Goal: Obtain resource: Download file/media

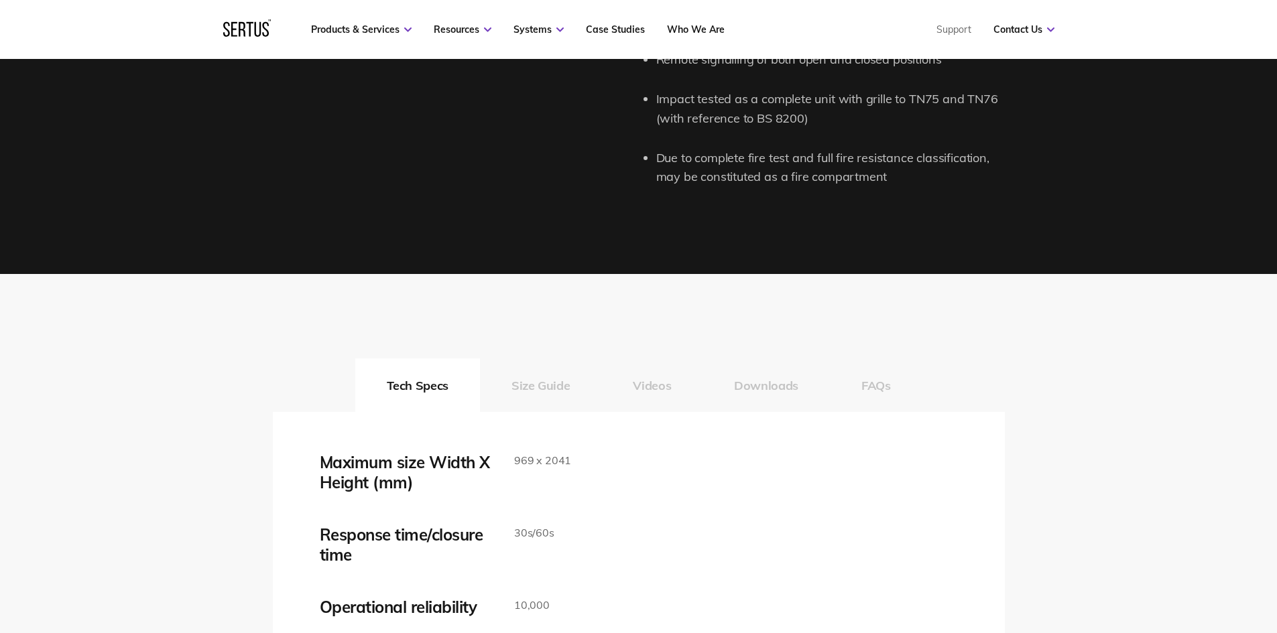
scroll to position [2011, 0]
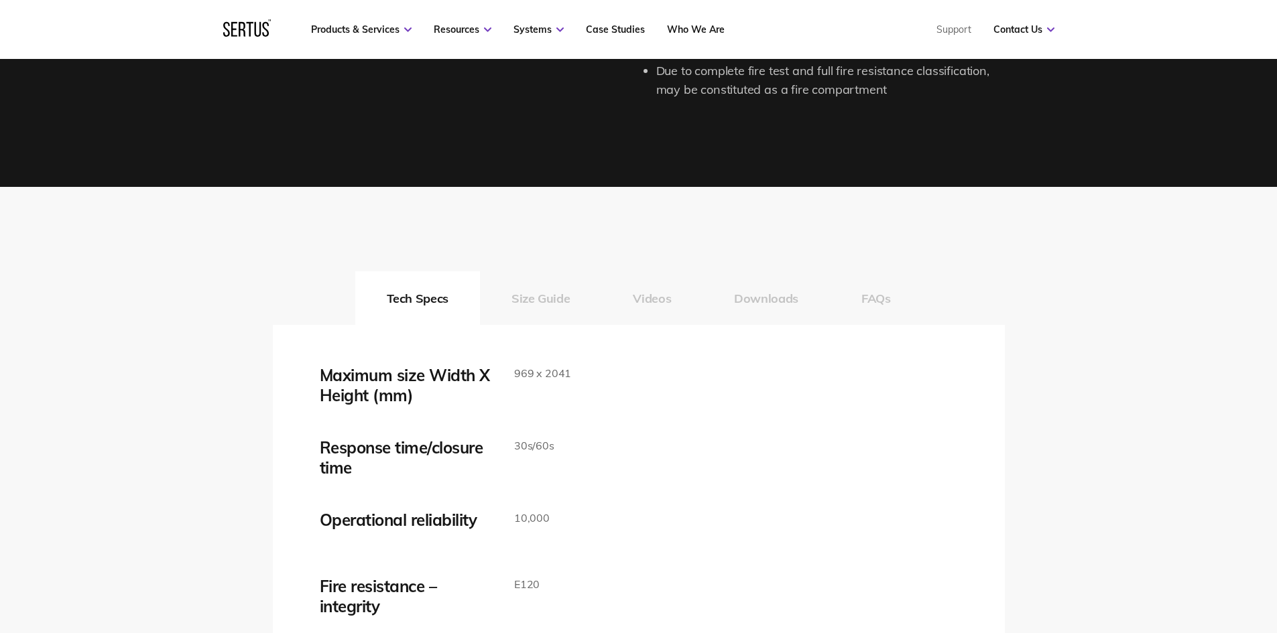
click at [554, 316] on button "Size Guide" at bounding box center [540, 298] width 121 height 54
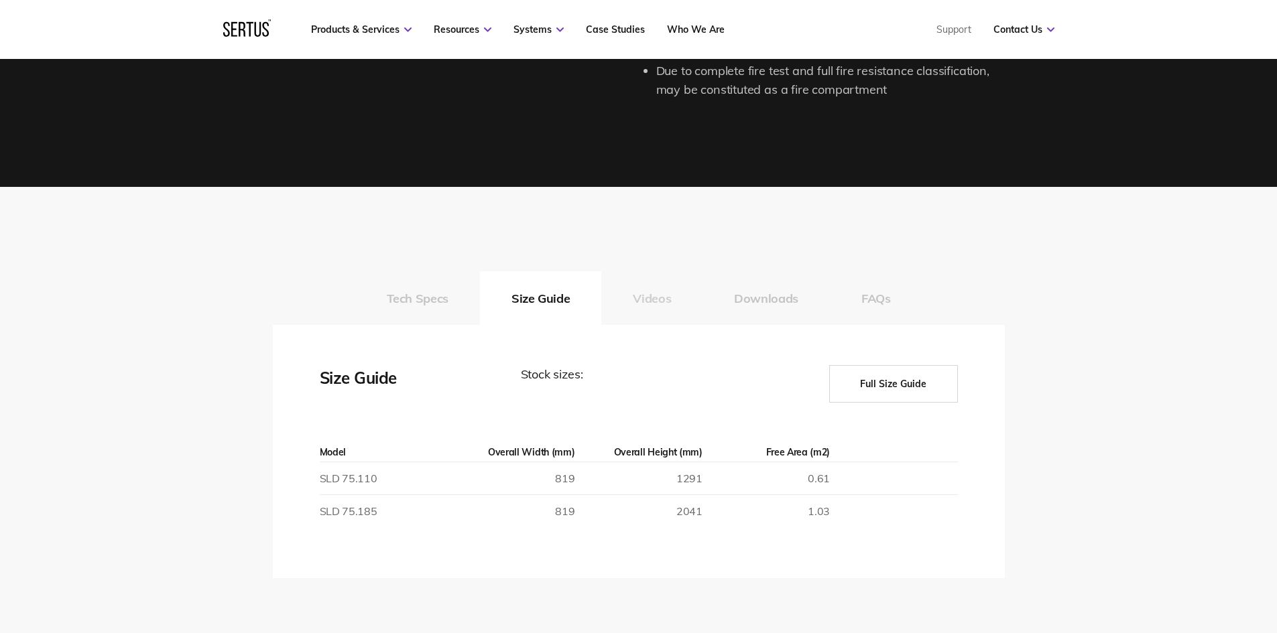
drag, startPoint x: 649, startPoint y: 304, endPoint x: 709, endPoint y: 302, distance: 59.7
click at [650, 304] on button "Videos" at bounding box center [651, 298] width 101 height 54
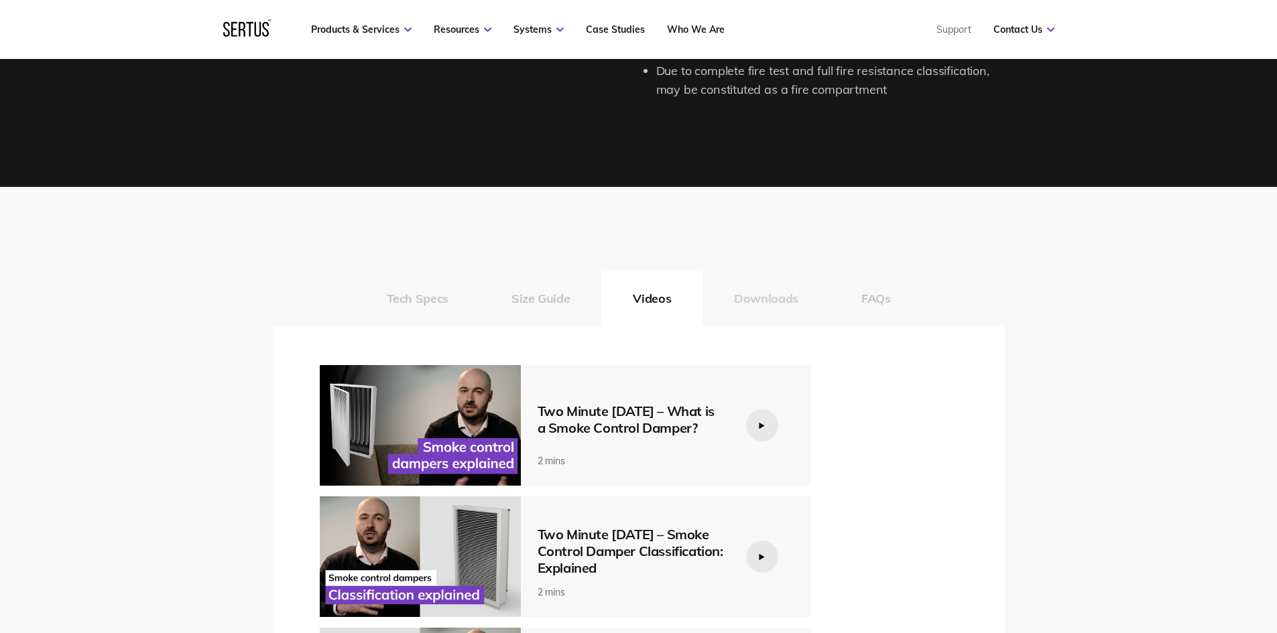
click at [741, 301] on button "Downloads" at bounding box center [765, 298] width 127 height 54
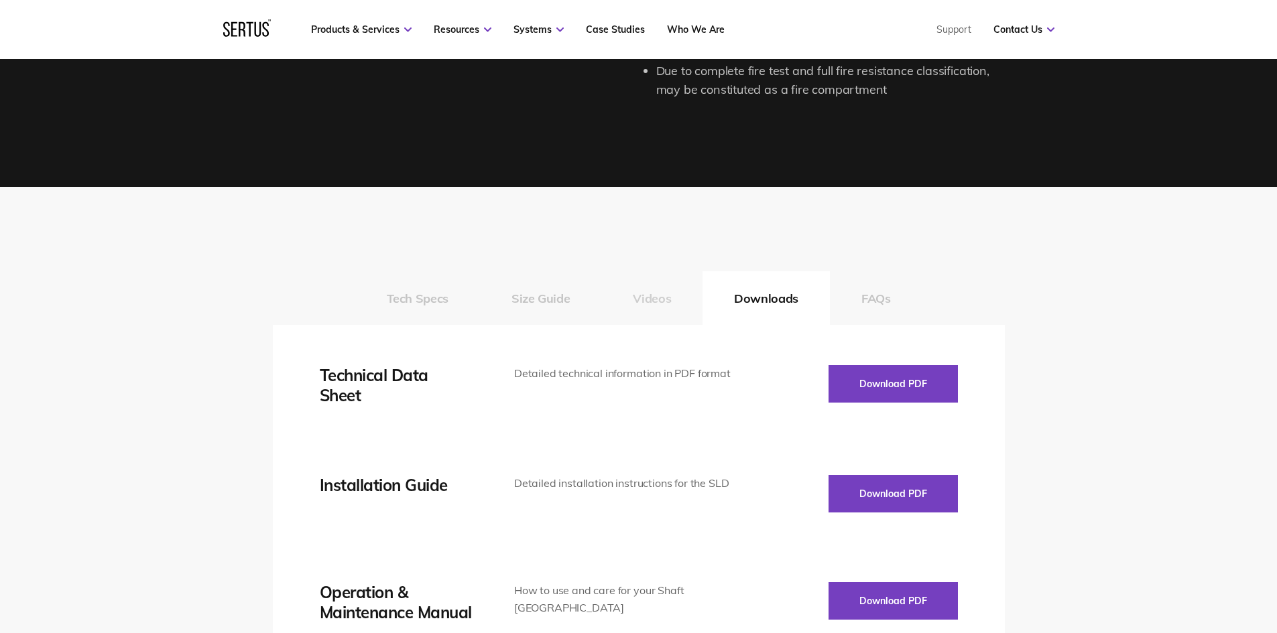
click at [661, 304] on button "Videos" at bounding box center [651, 298] width 101 height 54
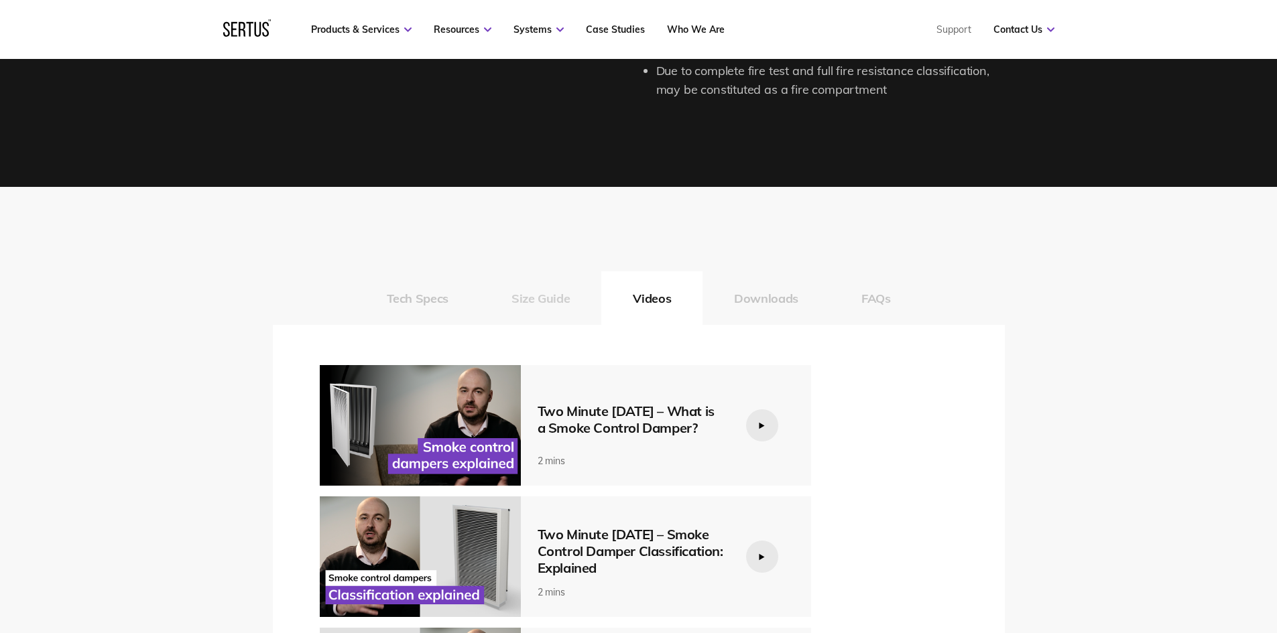
click at [556, 304] on button "Size Guide" at bounding box center [540, 298] width 121 height 54
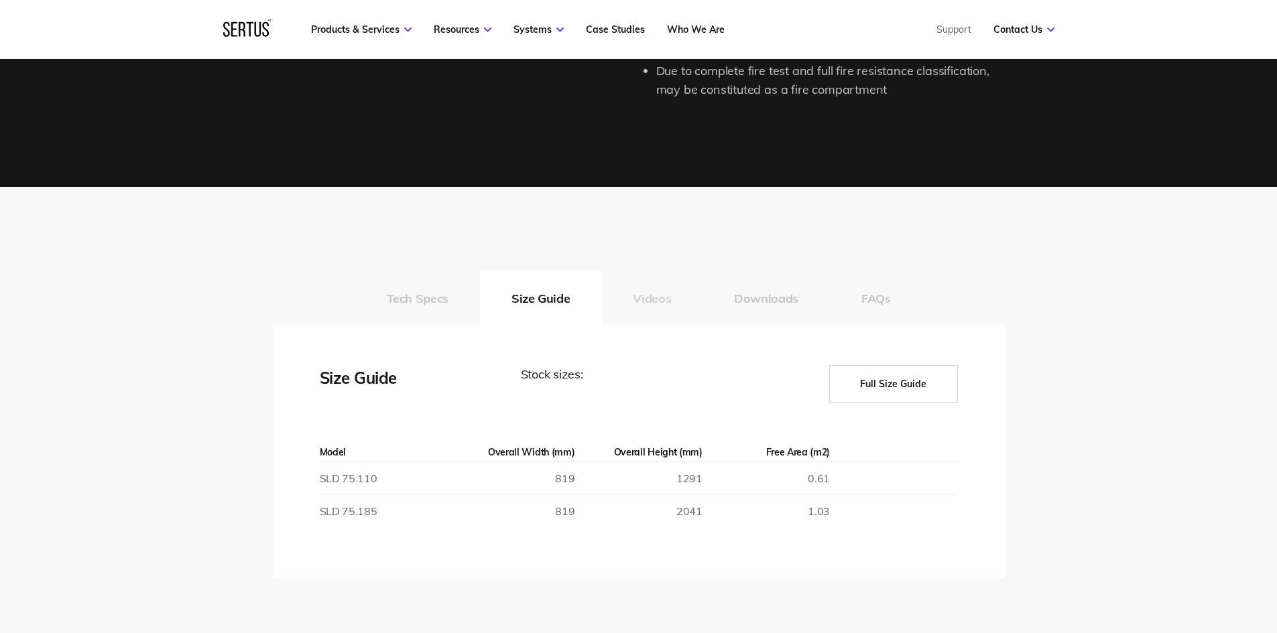
click at [645, 286] on button "Videos" at bounding box center [651, 298] width 101 height 54
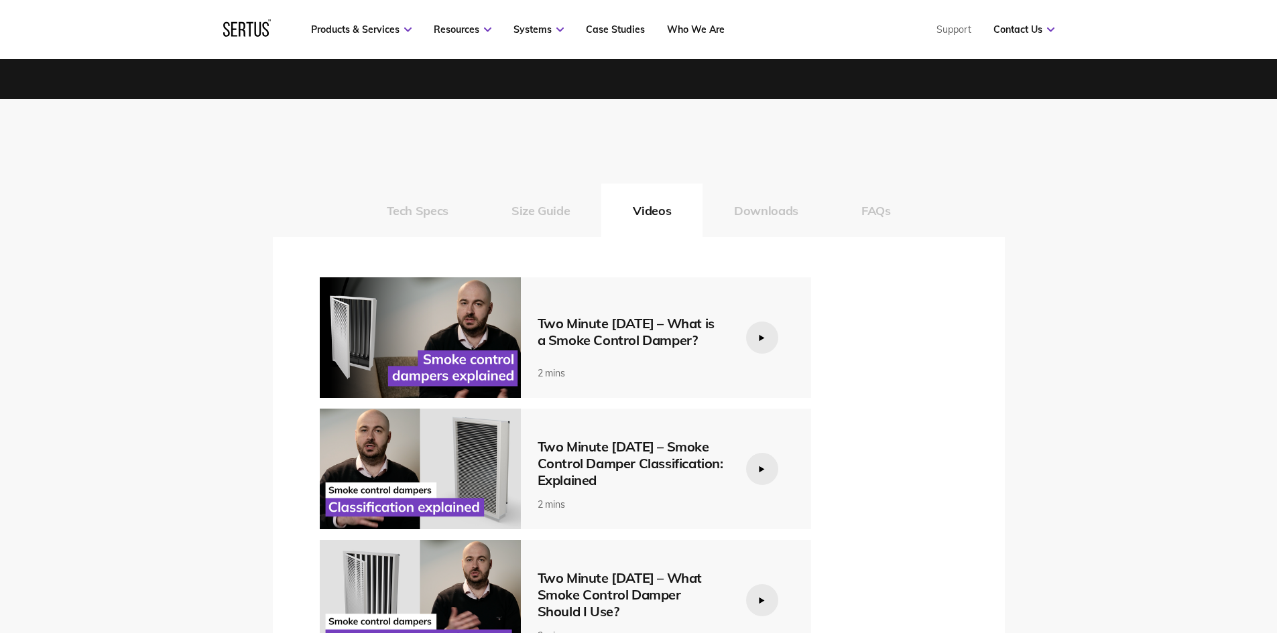
scroll to position [2078, 0]
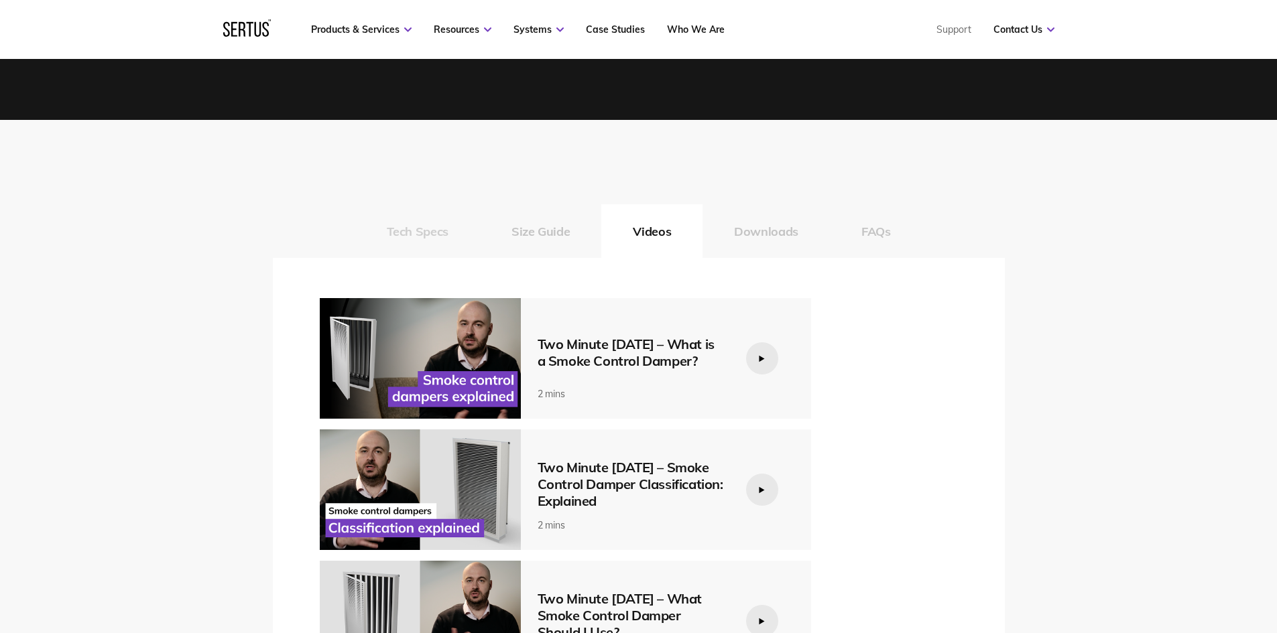
click at [441, 241] on button "Tech Specs" at bounding box center [417, 231] width 125 height 54
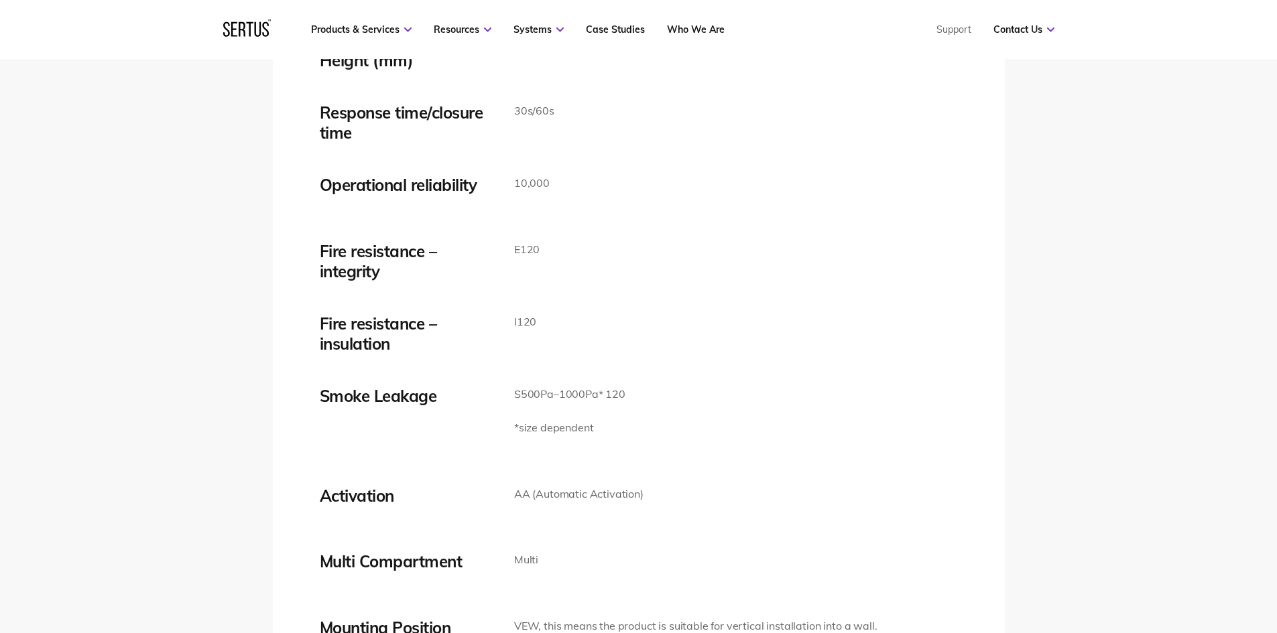
scroll to position [1944, 0]
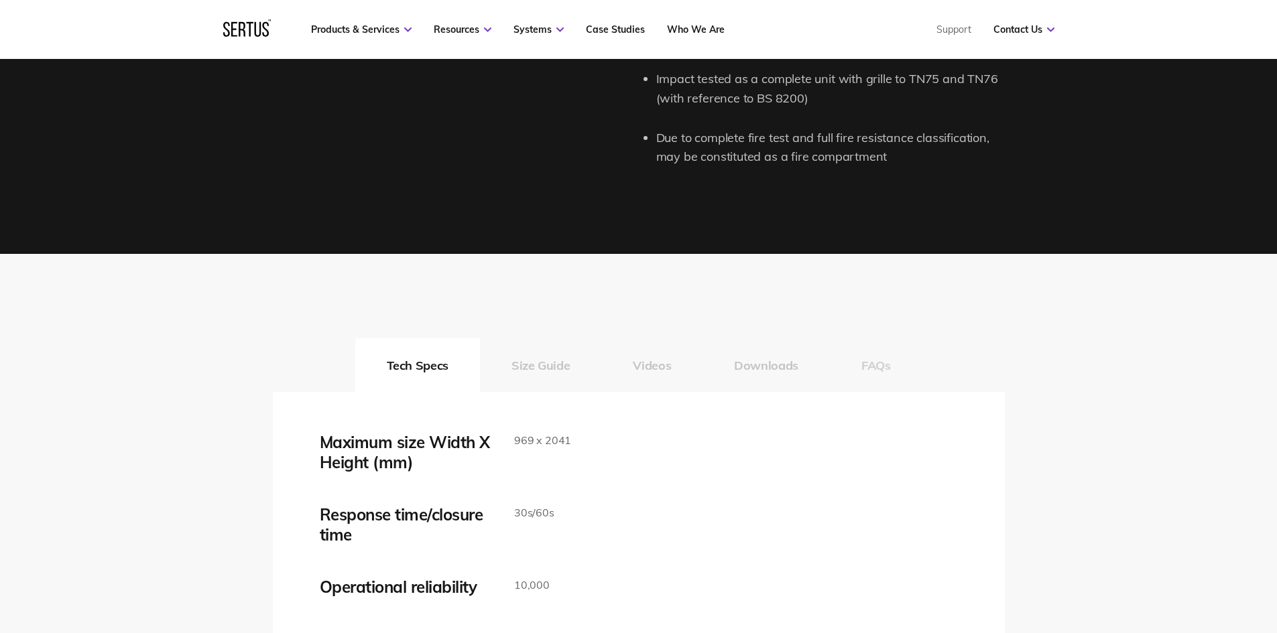
drag, startPoint x: 788, startPoint y: 371, endPoint x: 889, endPoint y: 360, distance: 101.8
click at [791, 371] on button "Downloads" at bounding box center [765, 365] width 127 height 54
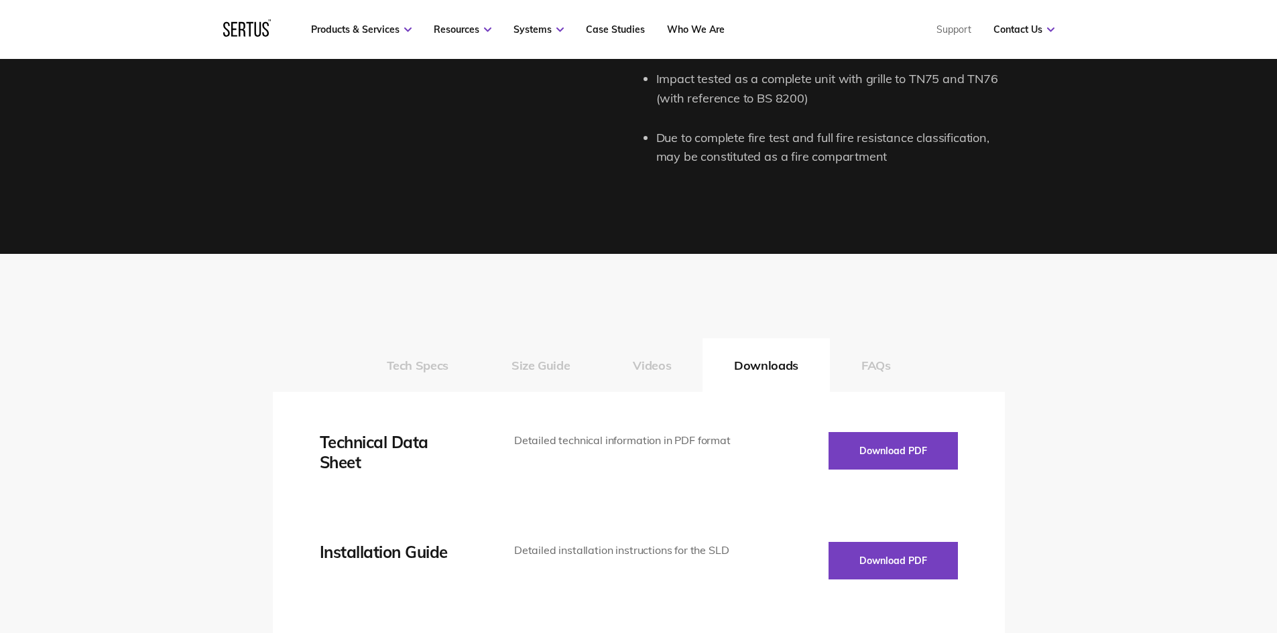
click at [887, 361] on button "FAQs" at bounding box center [876, 365] width 92 height 54
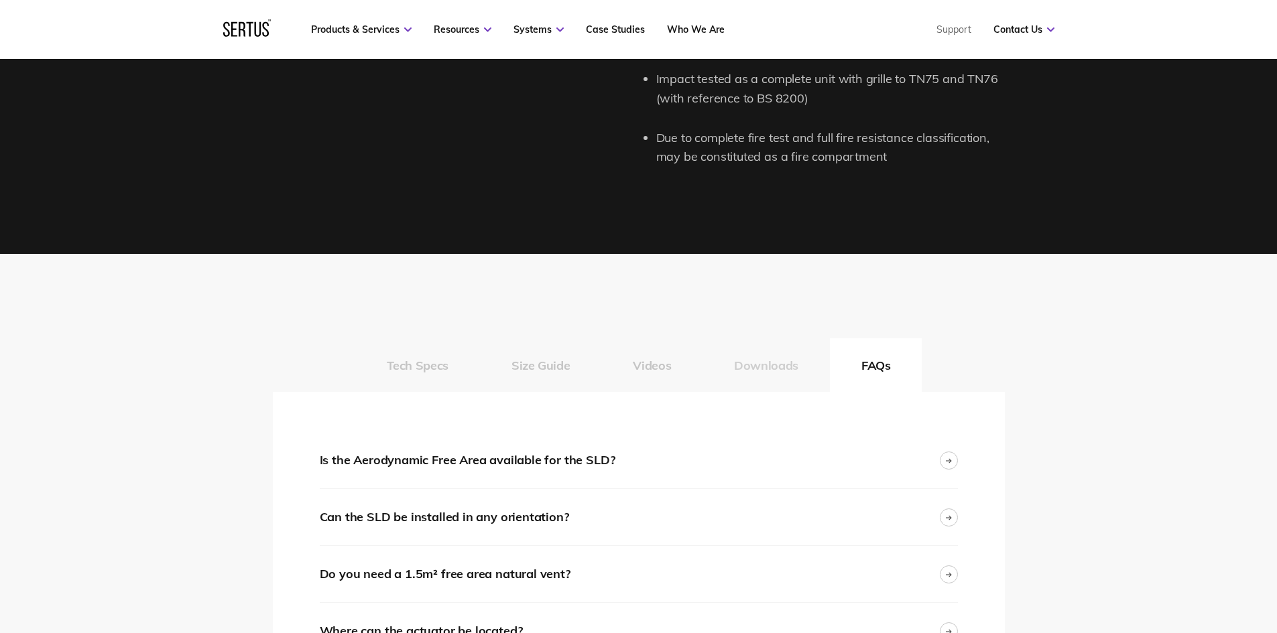
click at [756, 366] on button "Downloads" at bounding box center [765, 365] width 127 height 54
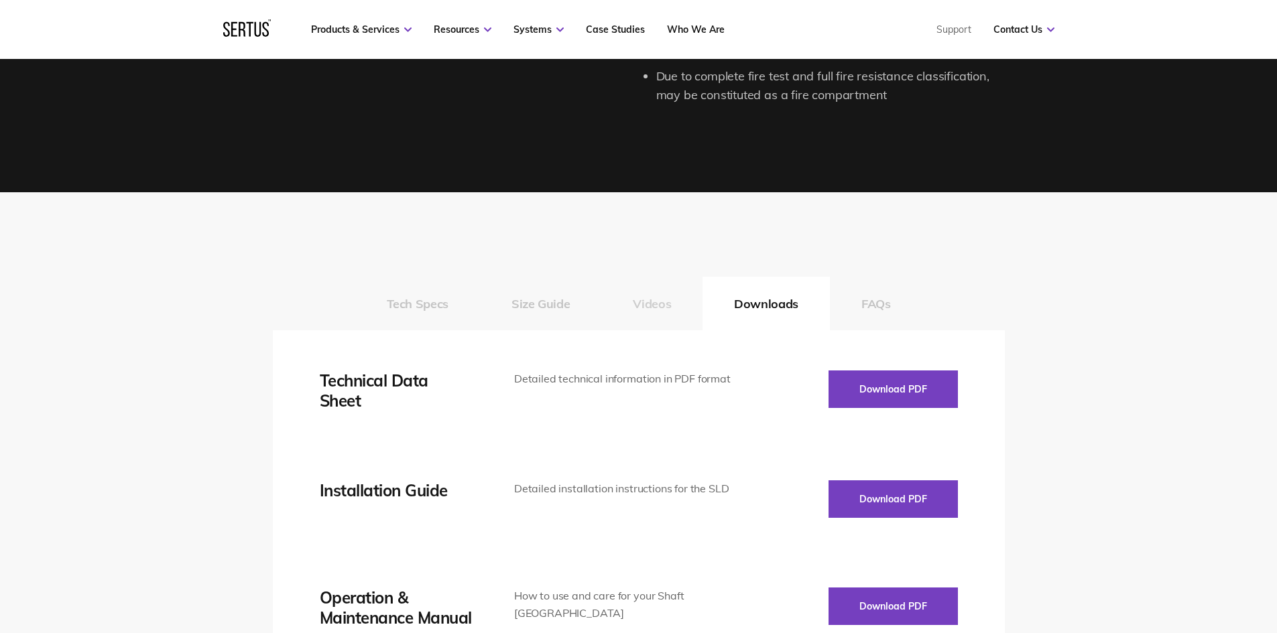
scroll to position [2078, 0]
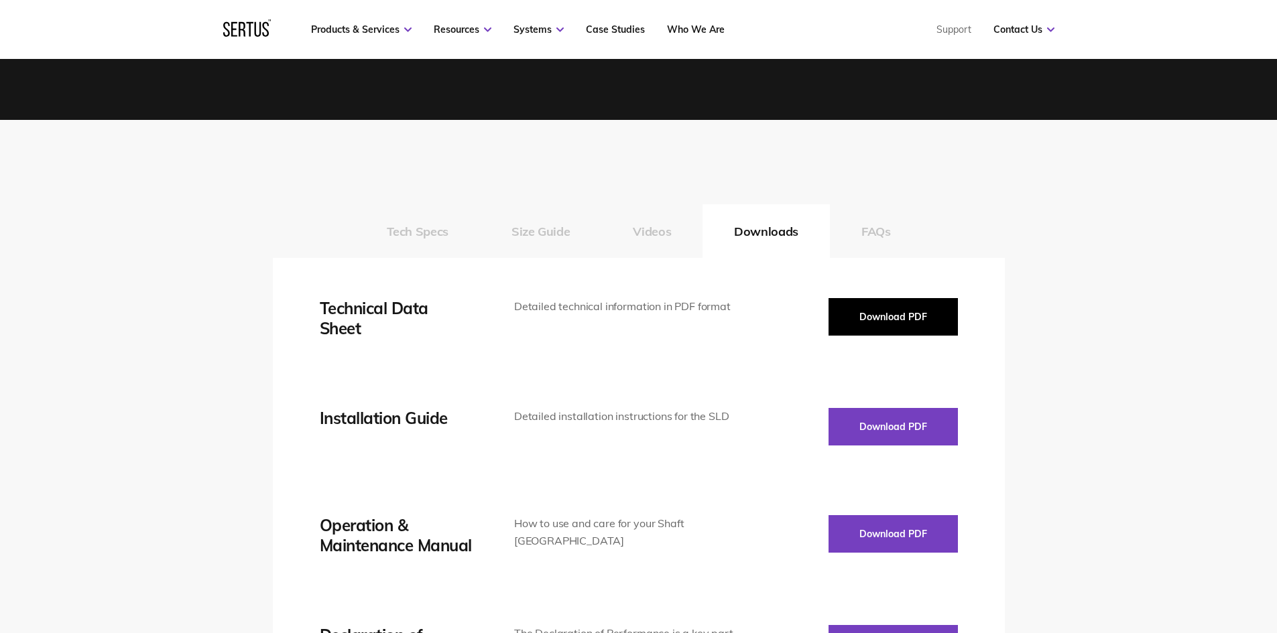
click at [852, 326] on button "Download PDF" at bounding box center [892, 317] width 129 height 38
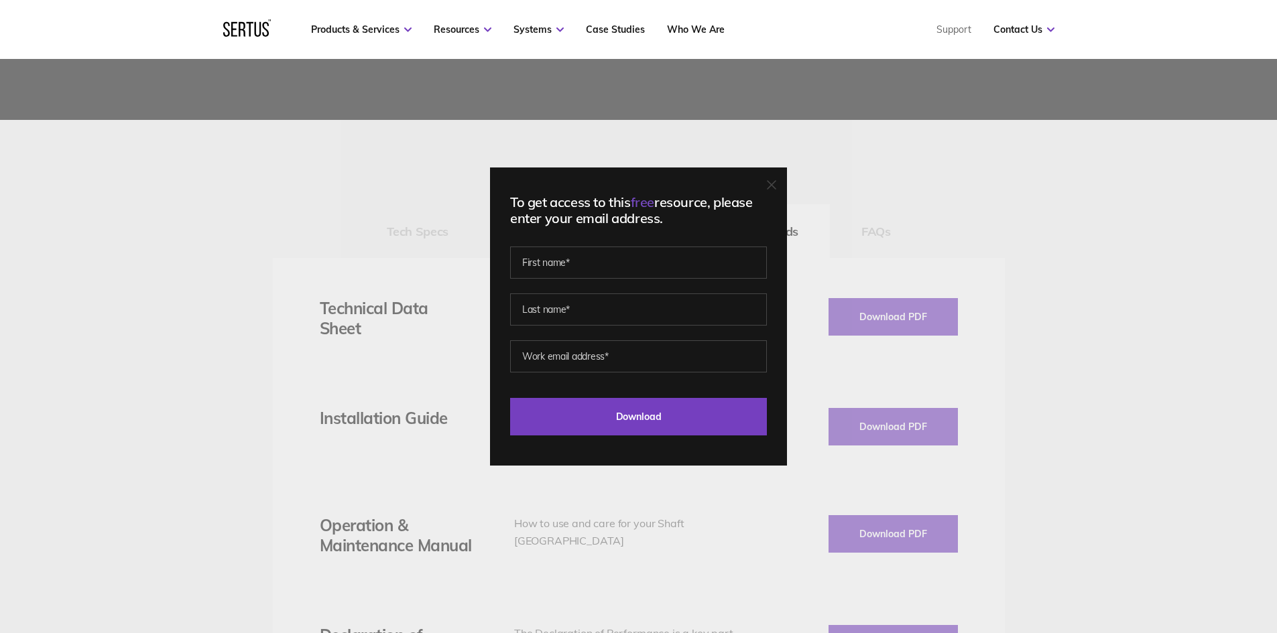
click at [776, 188] on icon at bounding box center [771, 184] width 9 height 9
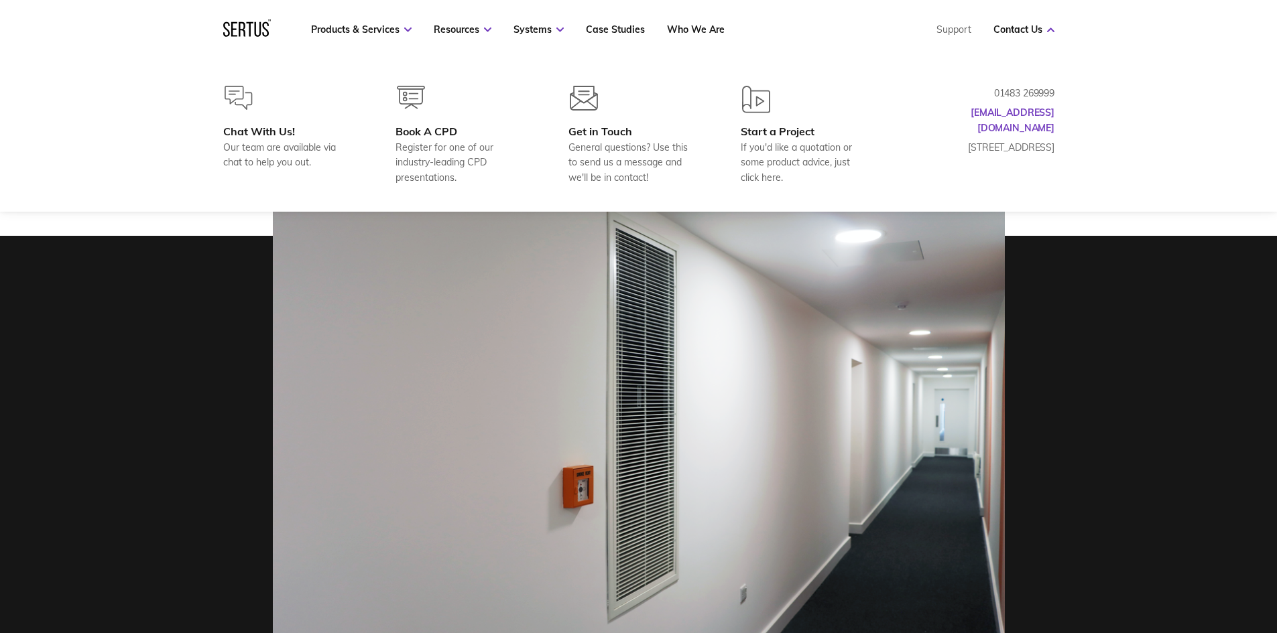
scroll to position [0, 0]
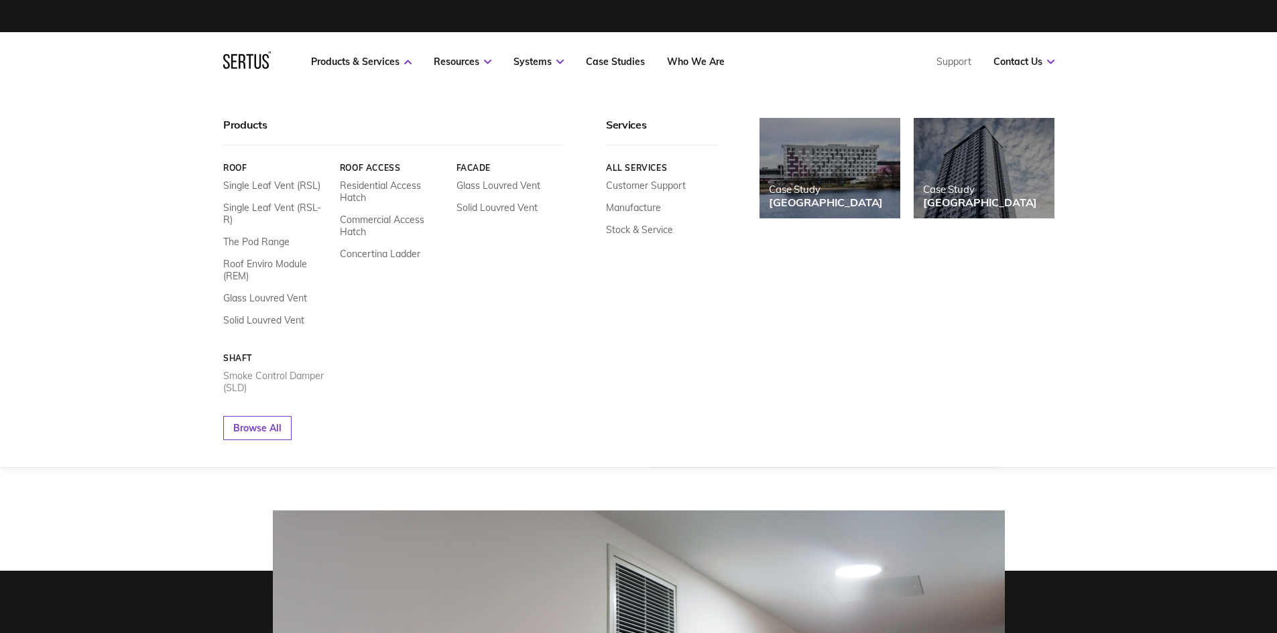
click at [255, 370] on link "Smoke Control Damper (SLD)" at bounding box center [276, 382] width 107 height 24
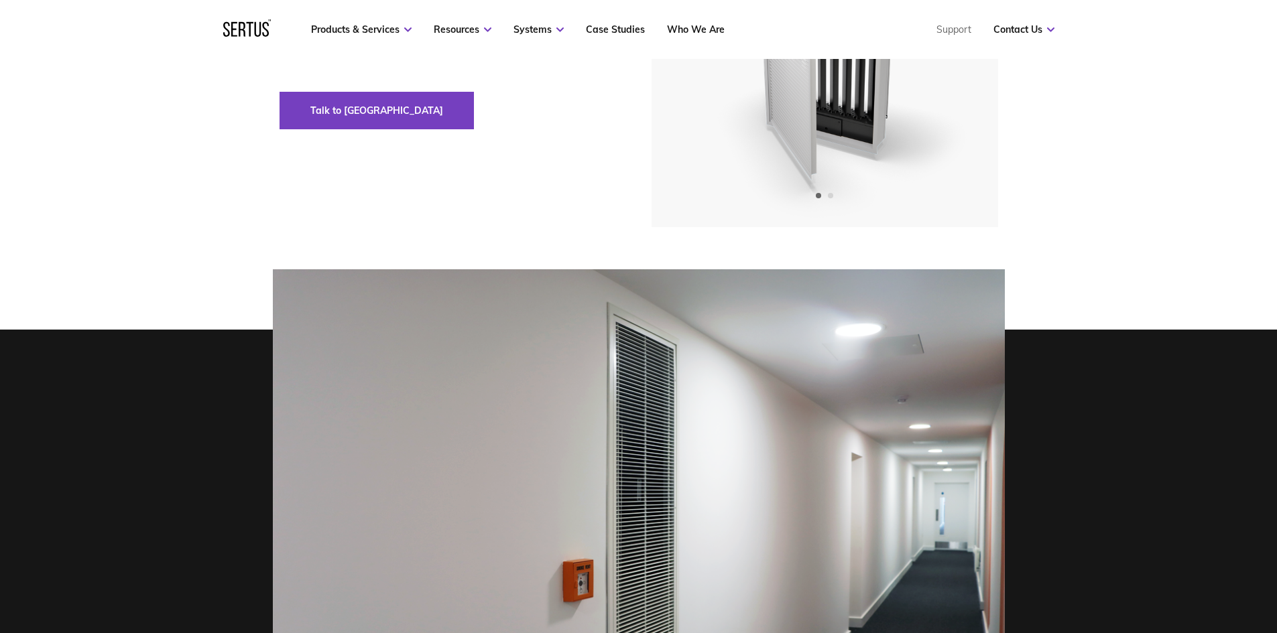
scroll to position [268, 0]
